Goal: Find specific page/section: Find specific page/section

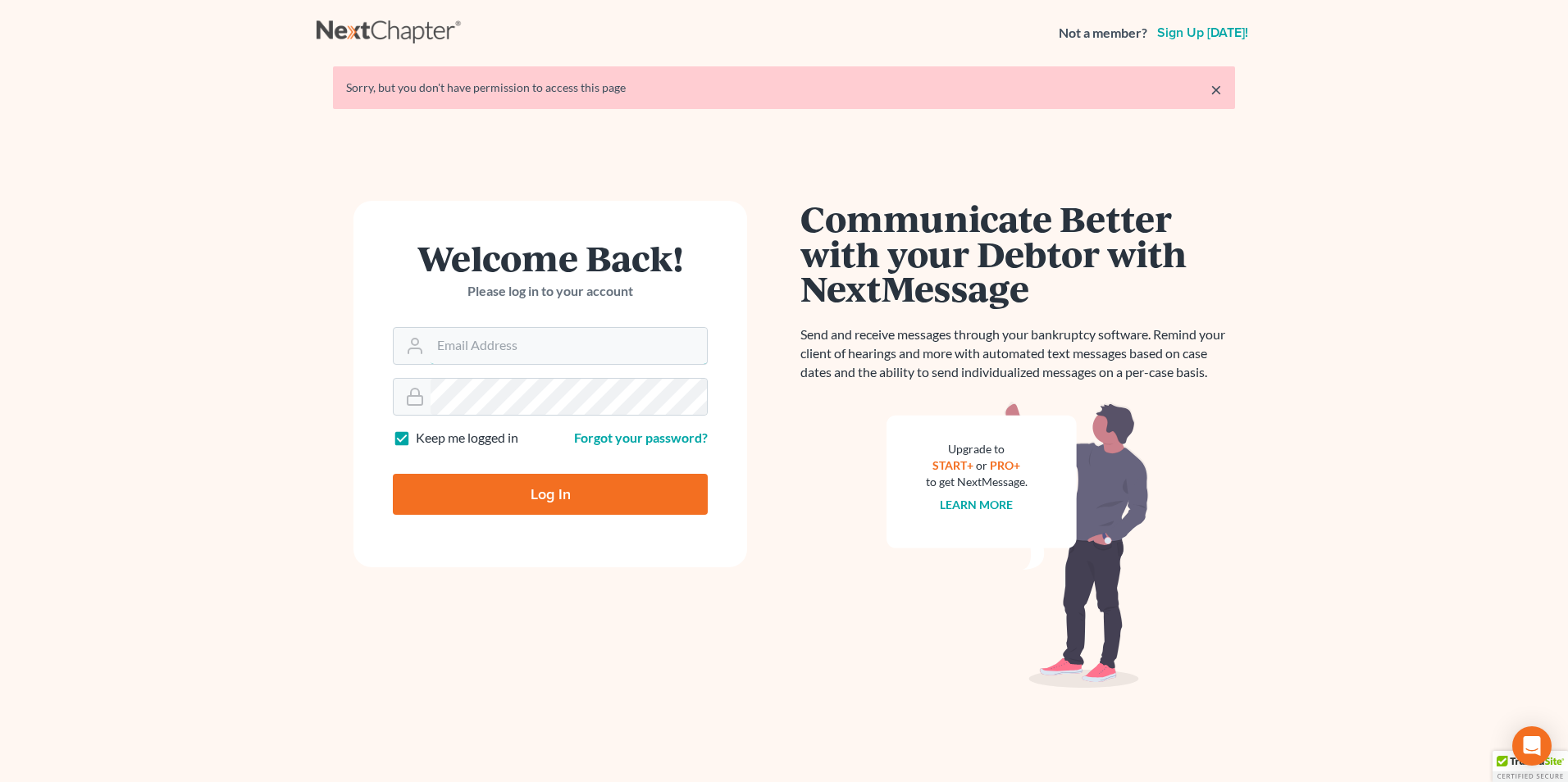
type input "tina@farmerwright.com"
click at [583, 486] on input "Log In" at bounding box center [550, 494] width 315 height 41
type input "Thinking..."
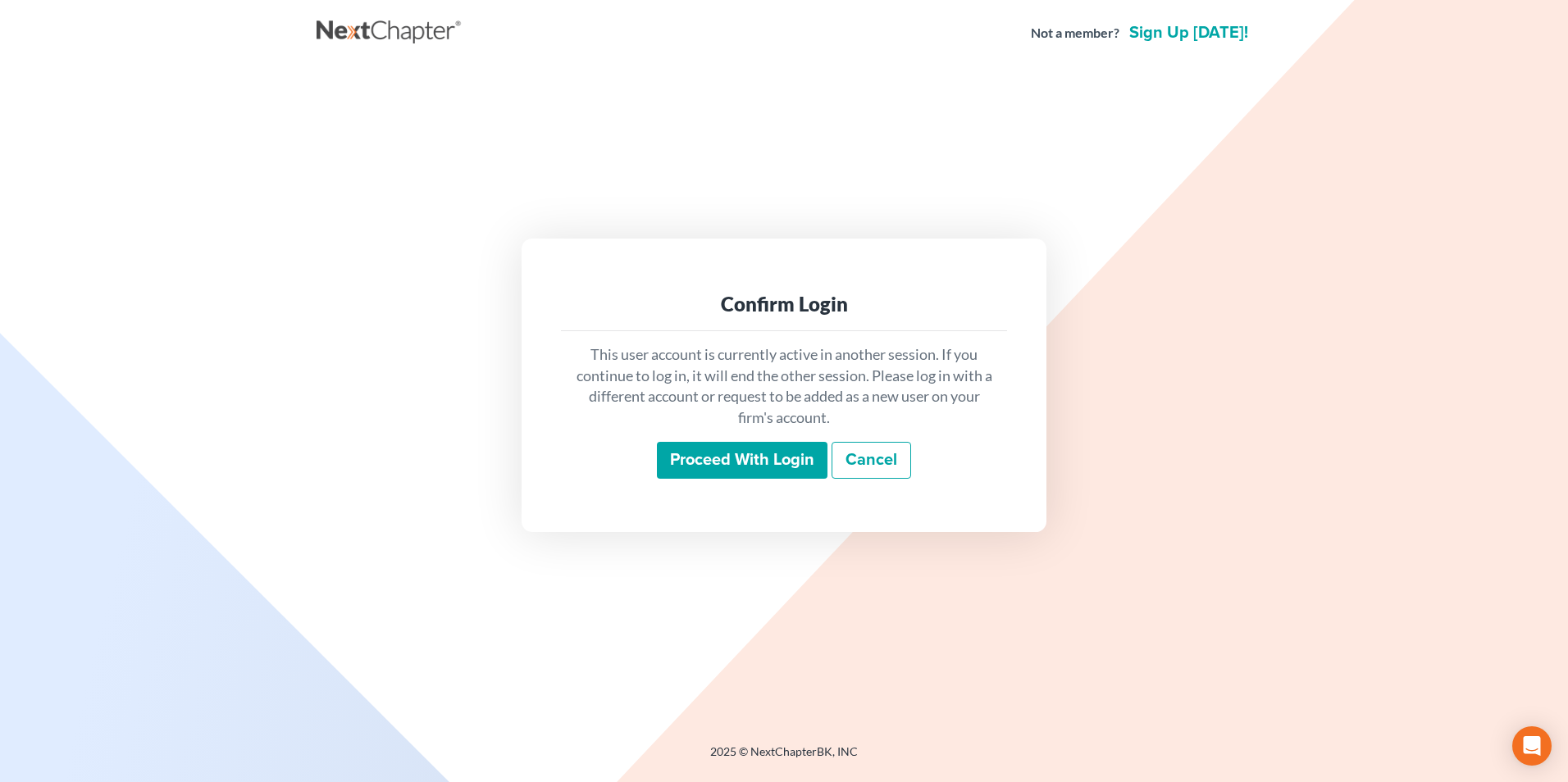
click at [781, 458] on input "Proceed with login" at bounding box center [742, 461] width 171 height 38
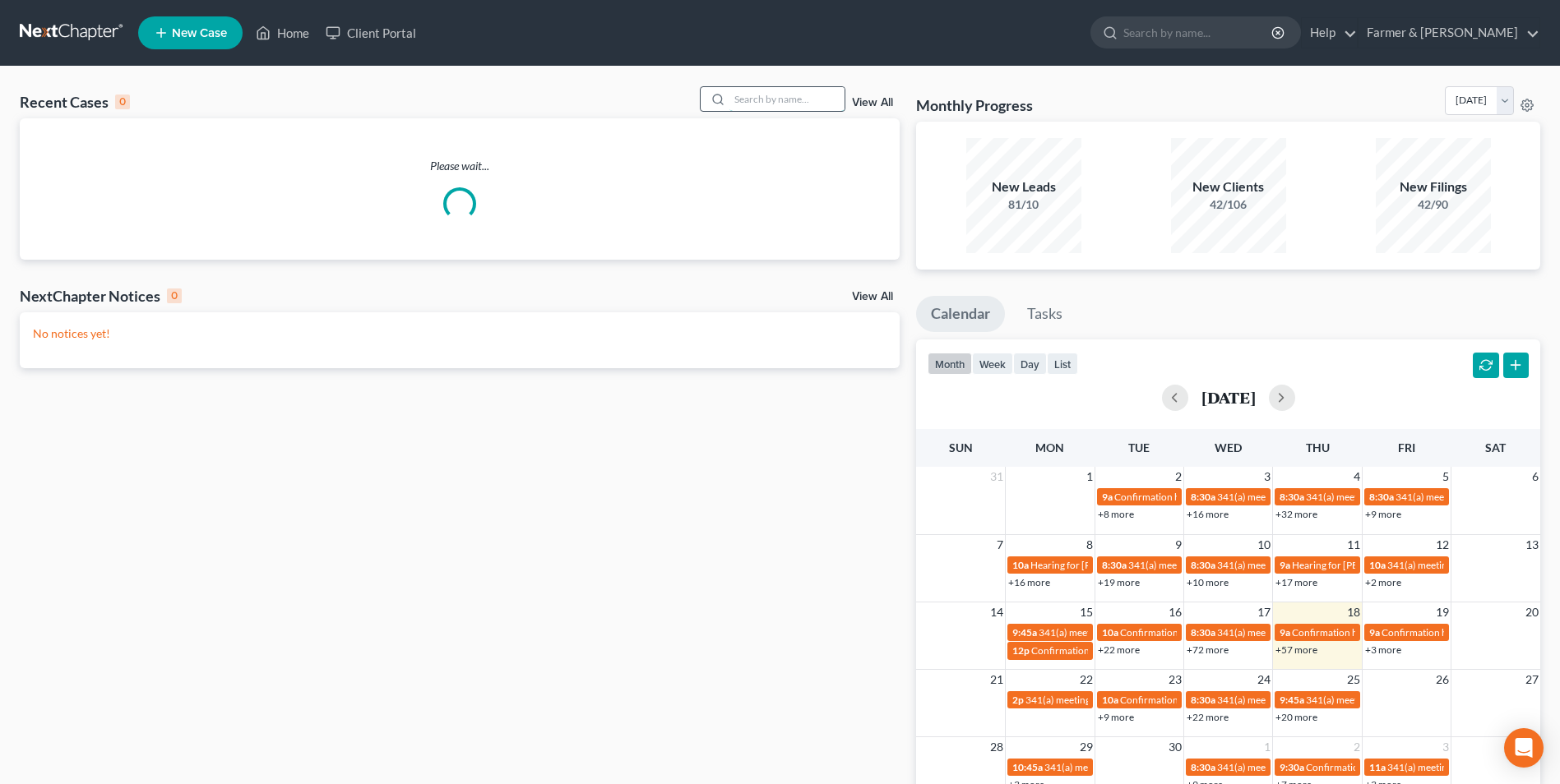
click at [752, 98] on input "search" at bounding box center [787, 99] width 115 height 24
paste input "25-50238"
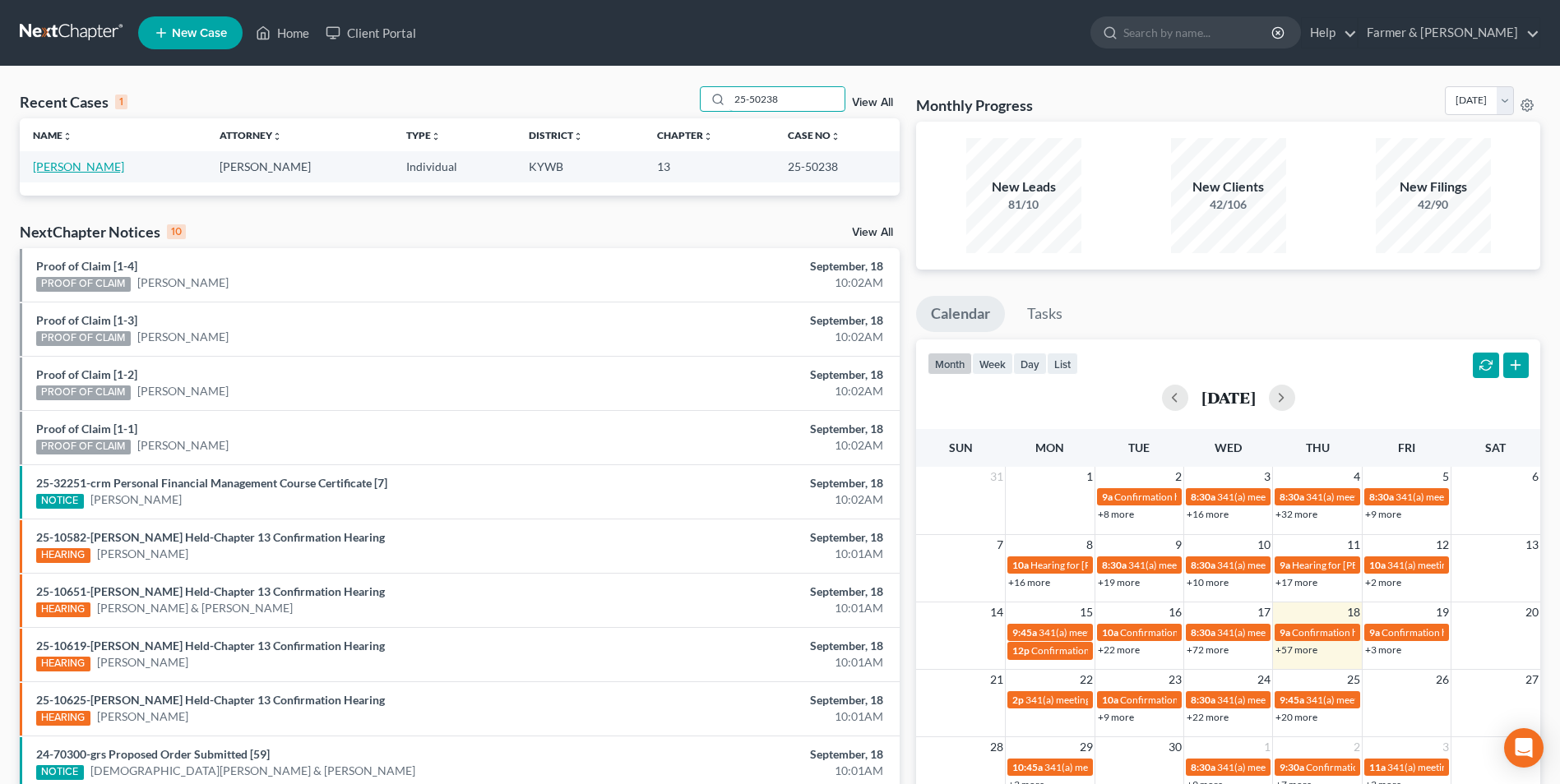
type input "25-50238"
click at [92, 167] on link "[PERSON_NAME]" at bounding box center [78, 166] width 91 height 14
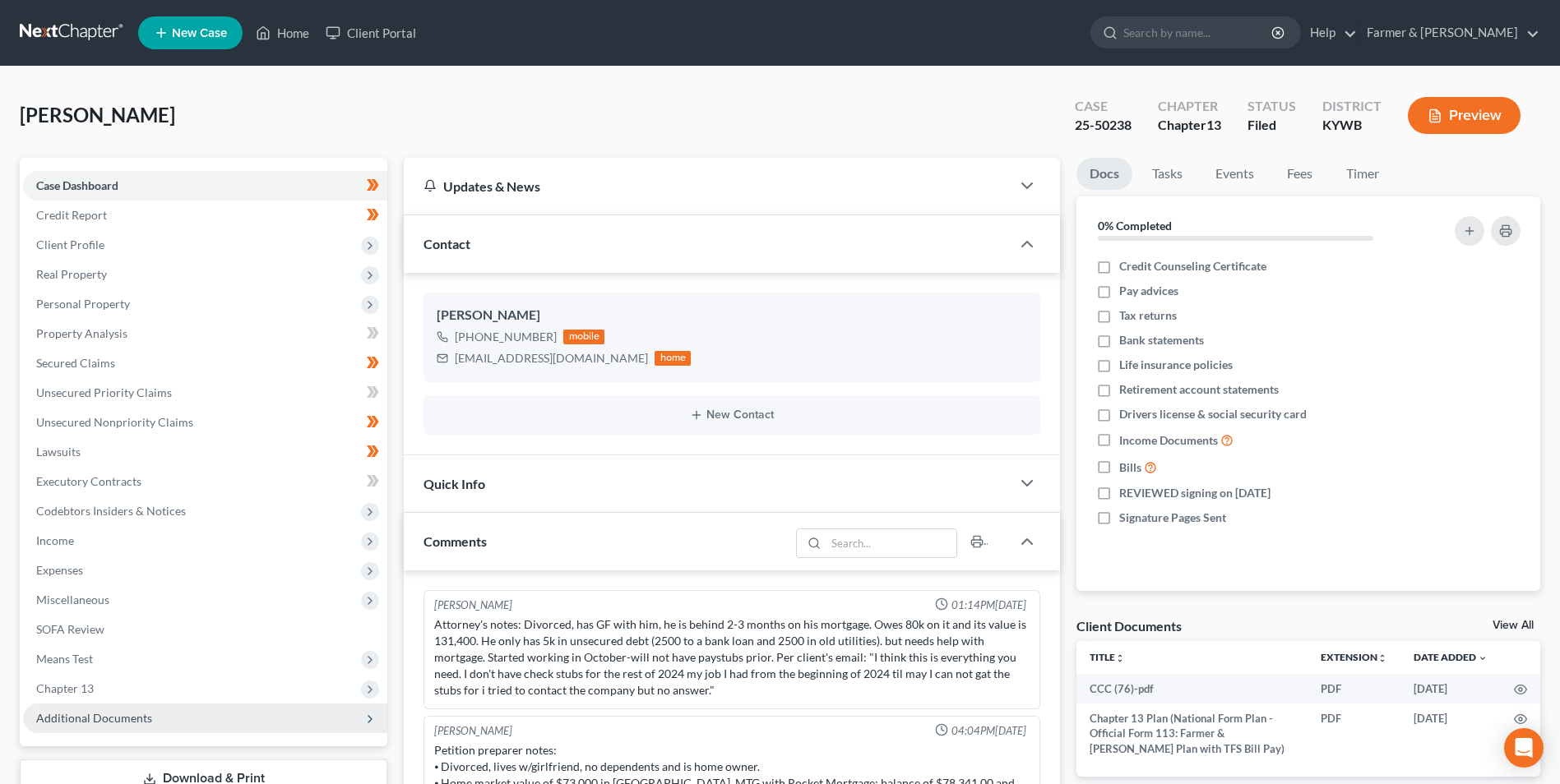
scroll to position [123, 0]
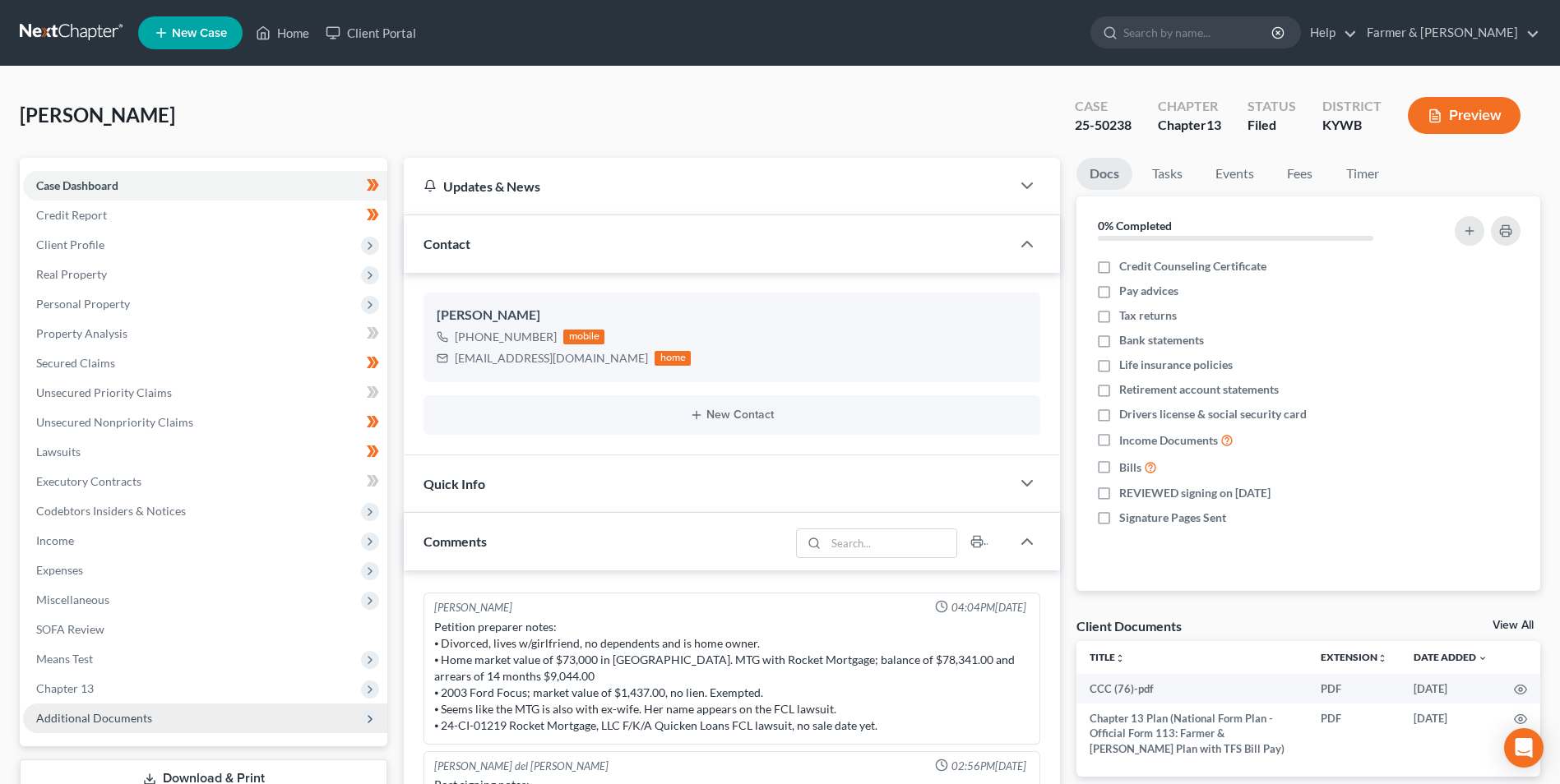
click at [169, 717] on span "Additional Documents" at bounding box center [205, 719] width 364 height 29
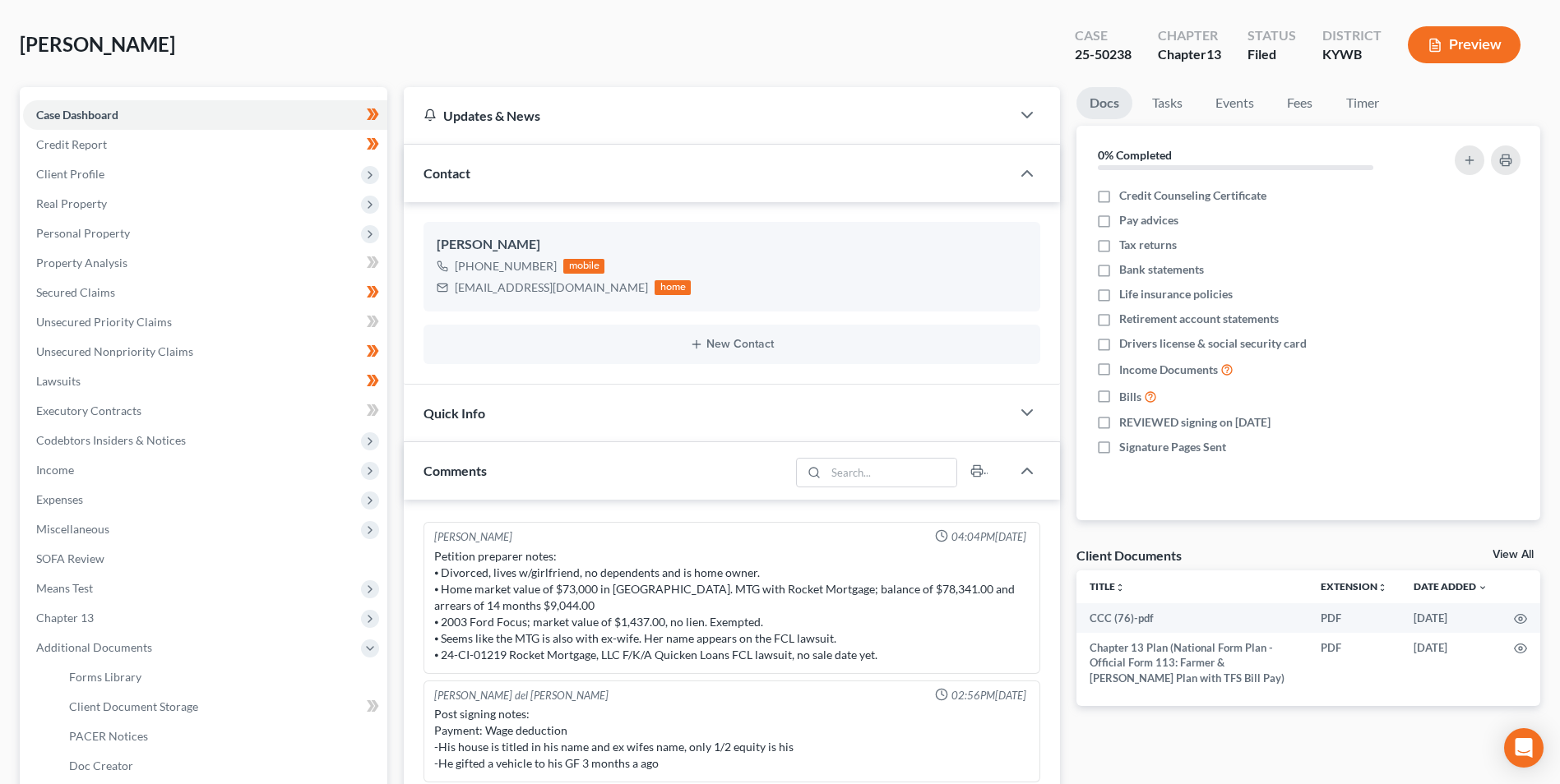
scroll to position [164, 0]
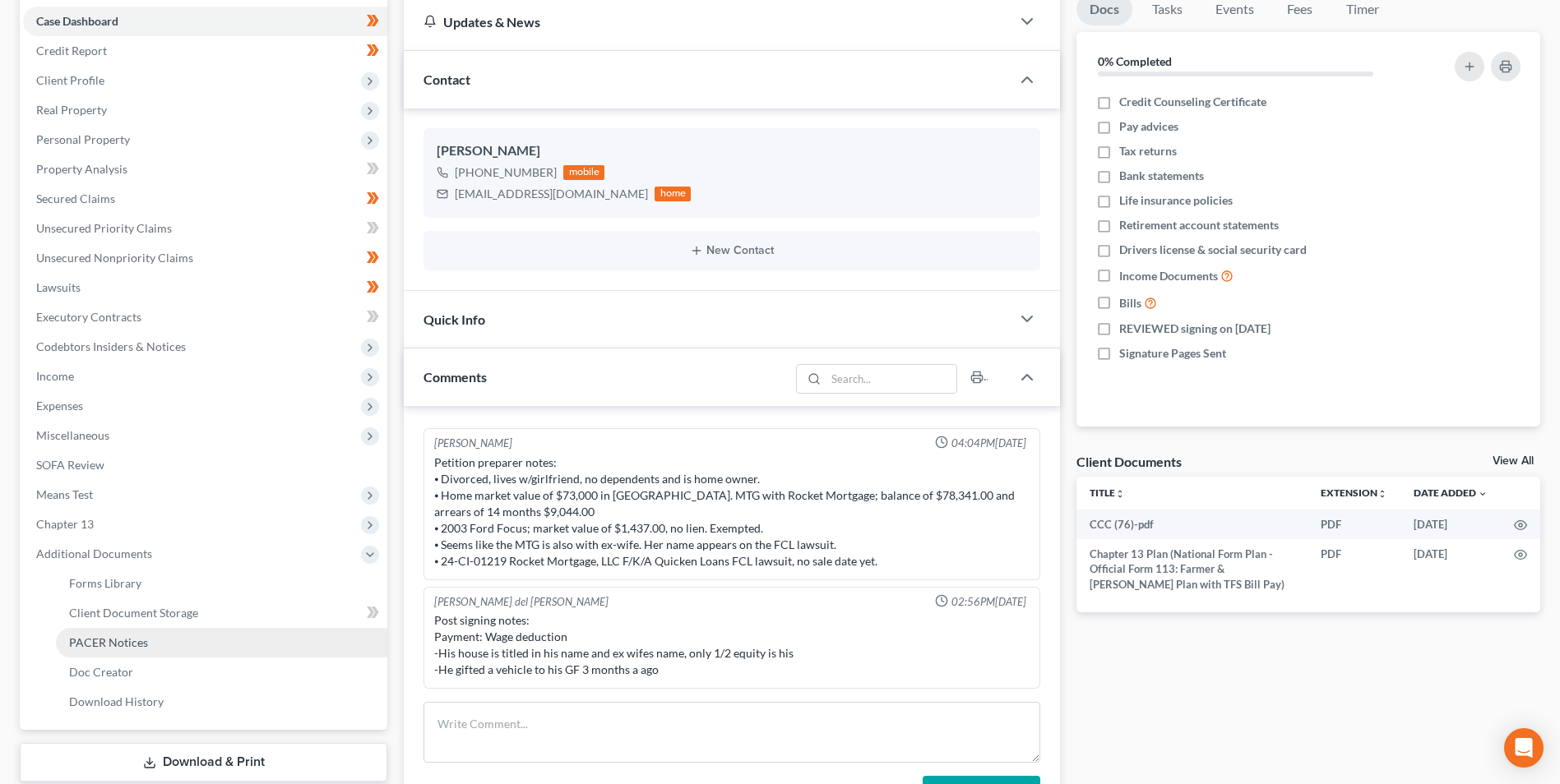
click at [193, 645] on link "PACER Notices" at bounding box center [221, 643] width 331 height 29
